Goal: Information Seeking & Learning: Learn about a topic

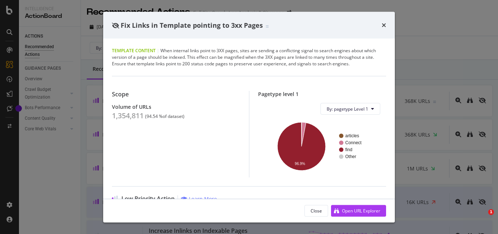
click at [202, 28] on span "Fix Links in Template pointing to 3xx Pages" at bounding box center [192, 24] width 142 height 9
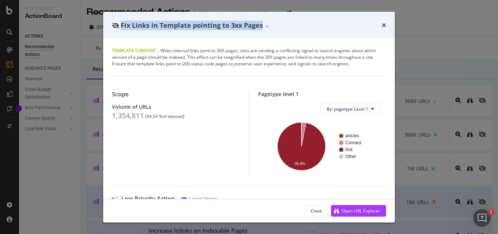
scroll to position [583, 0]
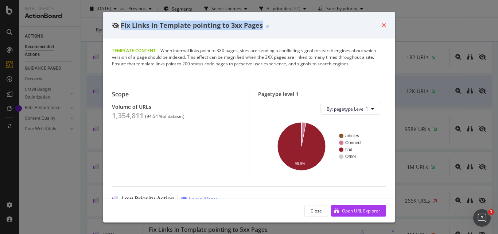
click at [382, 26] on icon "times" at bounding box center [384, 25] width 4 height 6
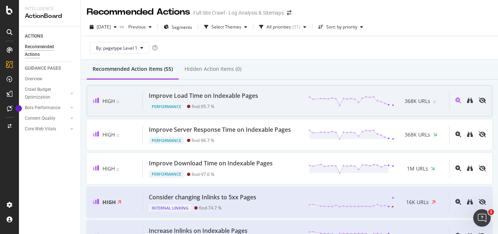
click at [433, 103] on div at bounding box center [435, 101] width 5 height 8
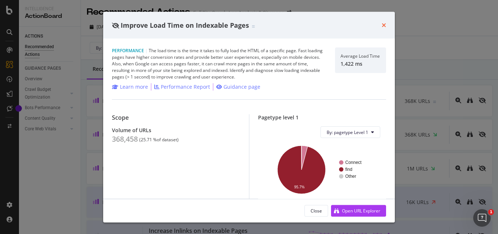
click at [385, 24] on icon "times" at bounding box center [384, 25] width 4 height 6
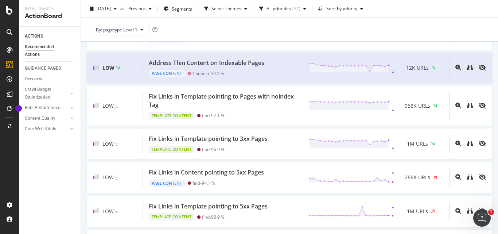
scroll to position [620, 0]
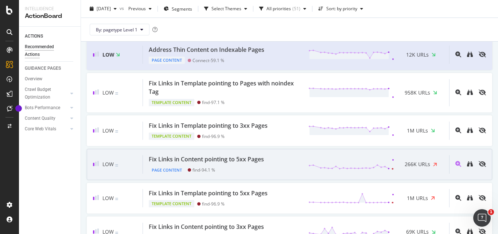
click at [242, 163] on div "Fix Links in Content pointing to 5xx Pages" at bounding box center [206, 159] width 115 height 8
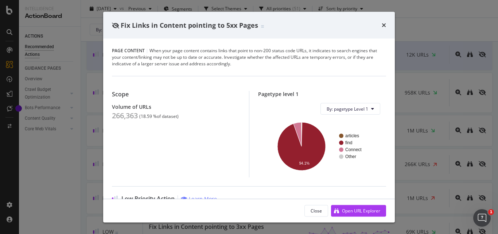
click at [210, 24] on span "Fix Links in Content pointing to 5xx Pages" at bounding box center [189, 24] width 137 height 9
copy span "Fix Links in Content pointing to 5xx Pages"
click at [128, 119] on div "266,363" at bounding box center [125, 115] width 26 height 9
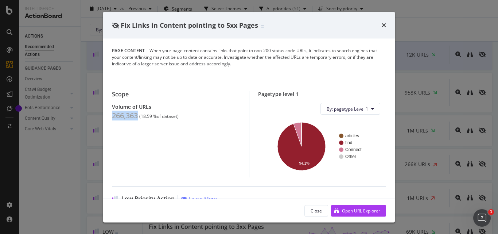
click at [128, 119] on div "266,363" at bounding box center [125, 115] width 26 height 9
click at [128, 118] on div "266,363" at bounding box center [125, 115] width 26 height 9
copy div "266,363"
drag, startPoint x: 141, startPoint y: 117, endPoint x: 153, endPoint y: 116, distance: 12.1
click at [153, 116] on div "( 18.59 % of dataset )" at bounding box center [158, 116] width 39 height 5
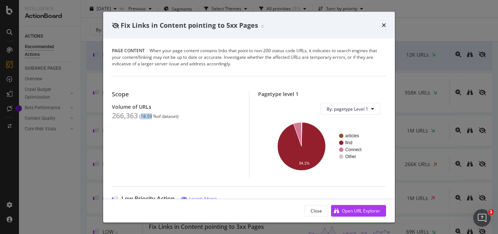
copy div "18.59"
click at [384, 27] on icon "times" at bounding box center [384, 25] width 4 height 6
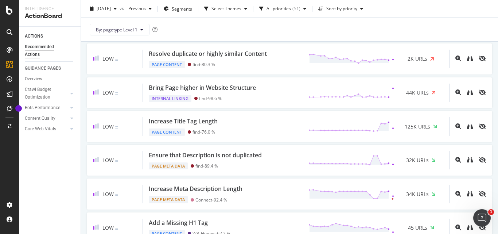
scroll to position [344, 0]
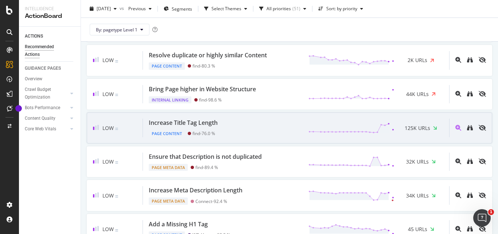
click at [205, 121] on div "Increase Title Tag Length" at bounding box center [183, 122] width 69 height 8
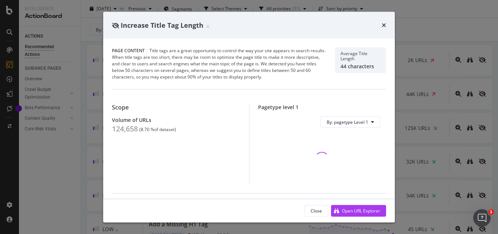
click at [170, 24] on span "Increase Title Tag Length" at bounding box center [162, 24] width 83 height 9
copy span "Increase Title Tag Length"
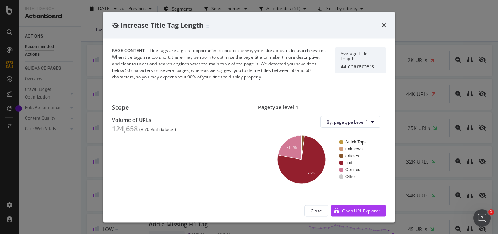
click at [127, 129] on div "124,658" at bounding box center [125, 128] width 26 height 9
copy div "124,658"
drag, startPoint x: 141, startPoint y: 129, endPoint x: 150, endPoint y: 128, distance: 8.8
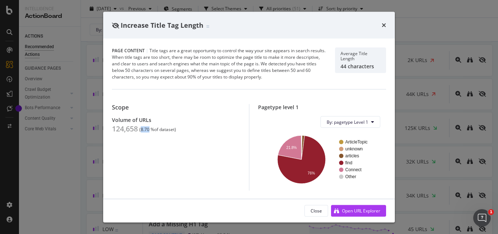
click at [150, 128] on div "( 8.70 % of dataset )" at bounding box center [157, 129] width 37 height 5
copy div "8.70"
